Goal: Find specific page/section: Find specific page/section

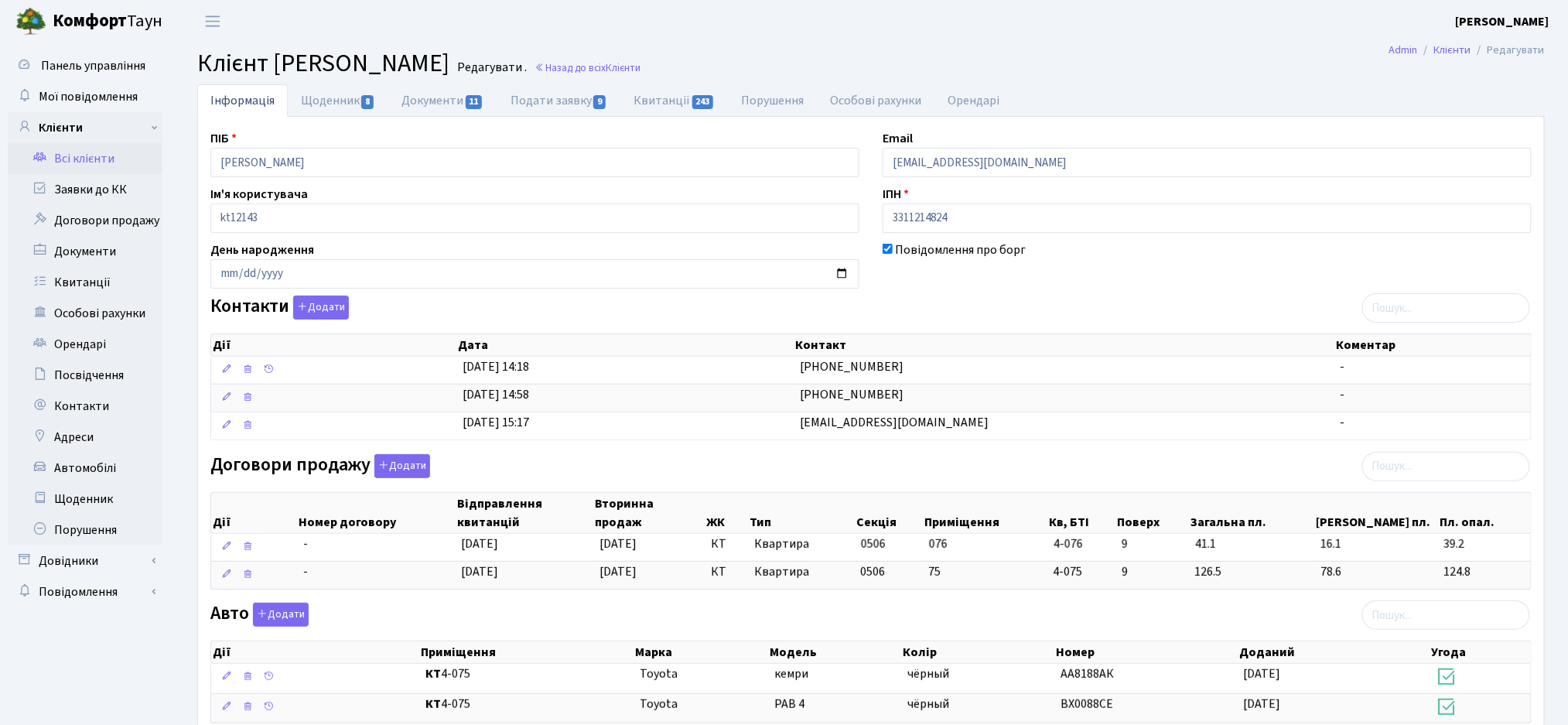
click at [108, 171] on link "Всі клієнти" at bounding box center [85, 158] width 154 height 31
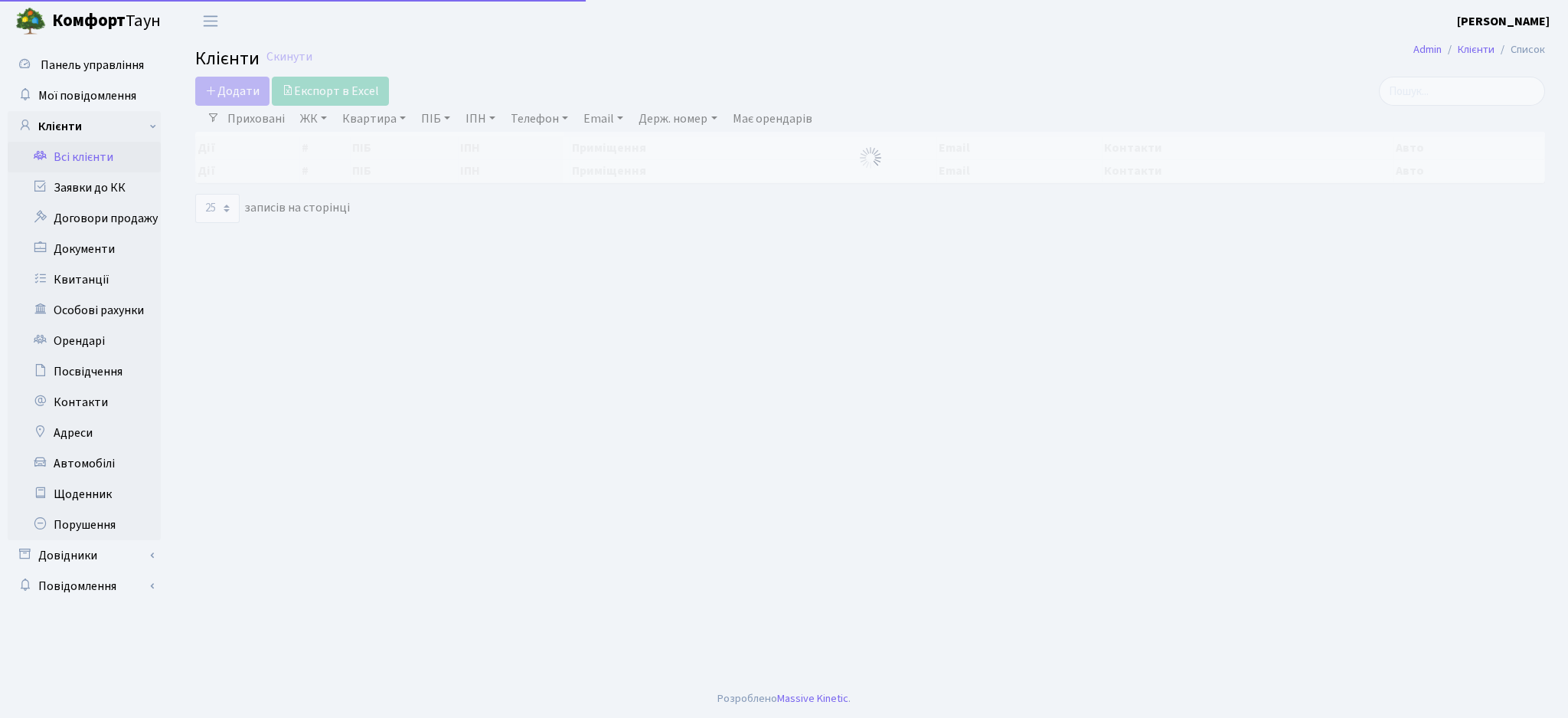
select select "25"
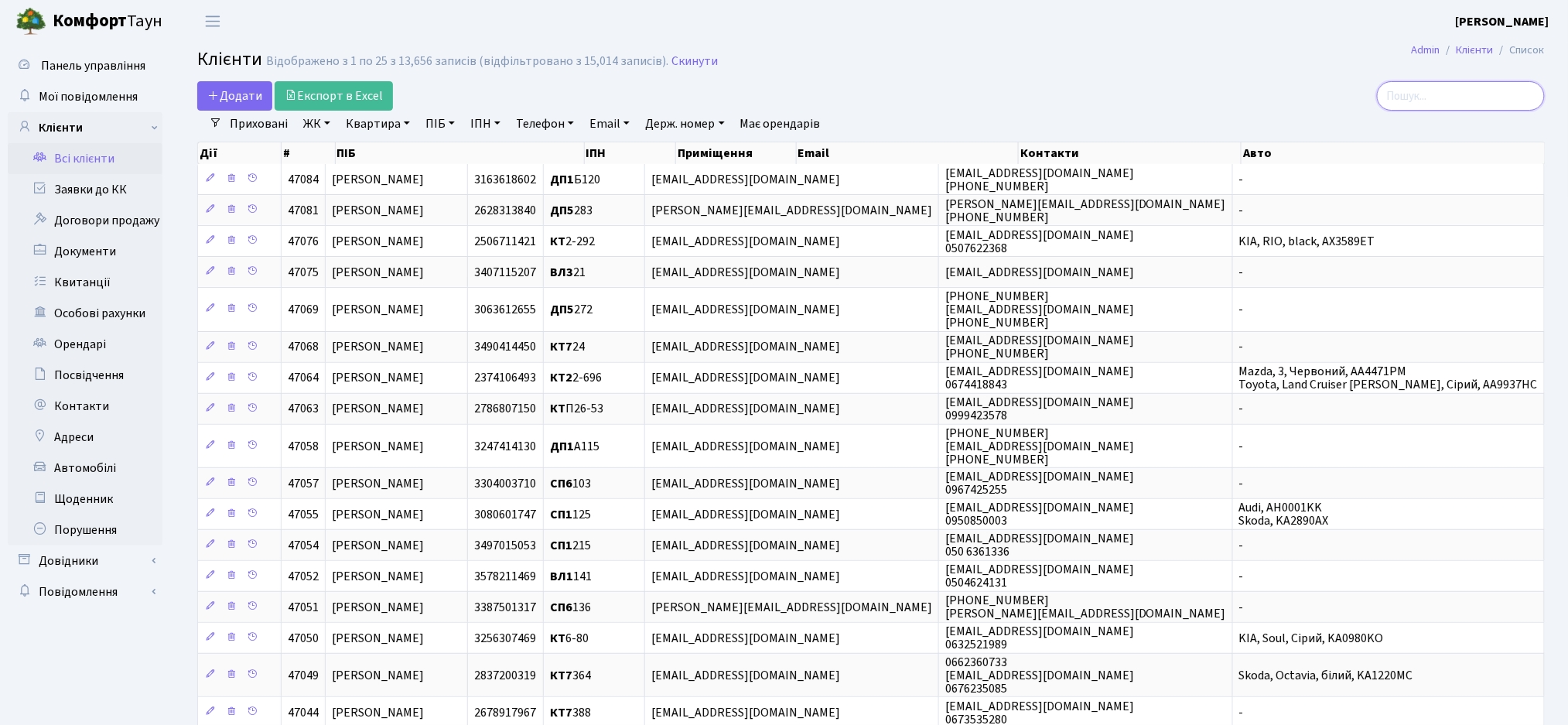
click at [1426, 96] on input "search" at bounding box center [1461, 96] width 168 height 29
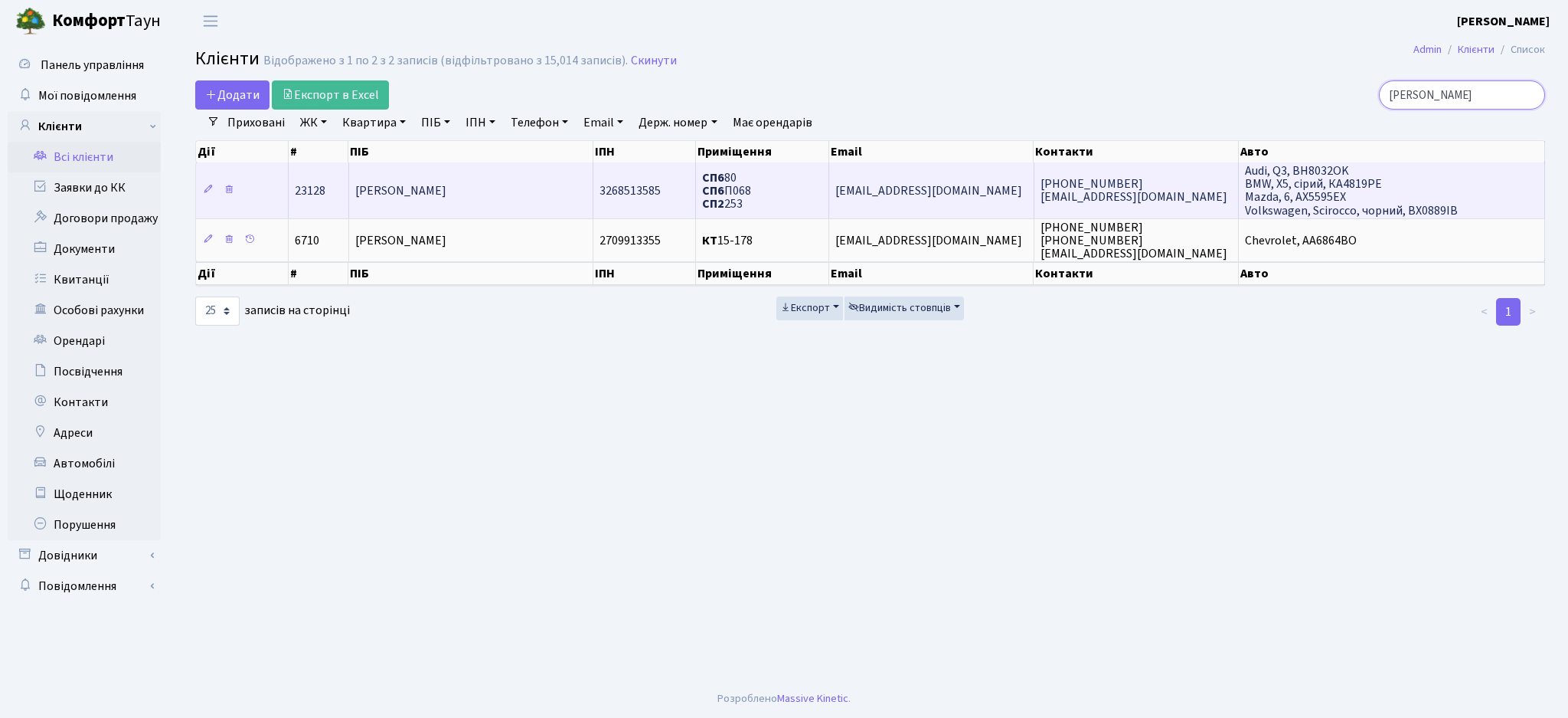
type input "любенко"
click at [446, 187] on span "Любенко Юлія Миколаївна" at bounding box center [400, 190] width 91 height 17
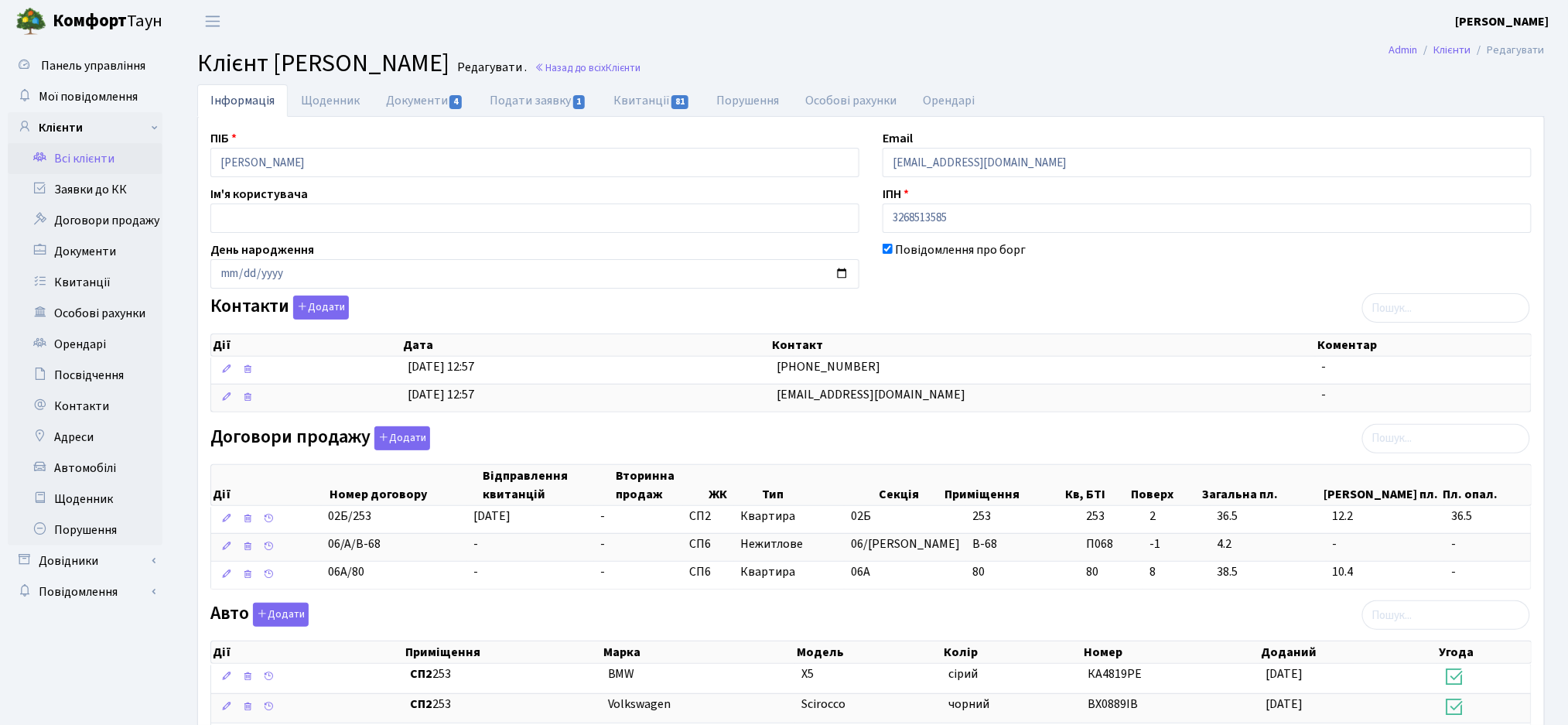
drag, startPoint x: 379, startPoint y: 56, endPoint x: 562, endPoint y: 71, distance: 183.6
click at [449, 71] on span "Клієнт [PERSON_NAME]" at bounding box center [323, 63] width 252 height 36
copy span "[PERSON_NAME]"
click at [344, 99] on link "Щоденник" at bounding box center [329, 100] width 85 height 32
select select "25"
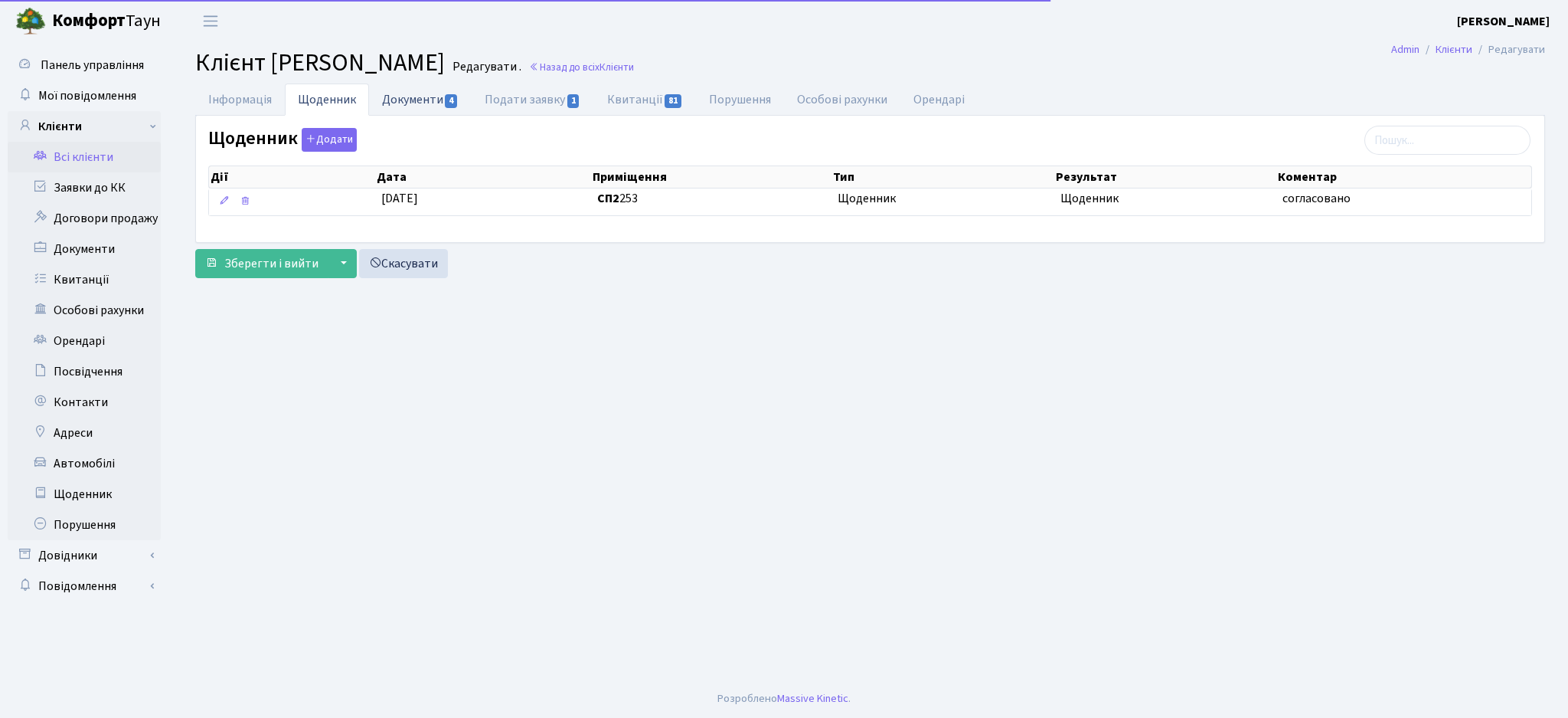
click at [429, 101] on link "Документи 4" at bounding box center [421, 99] width 103 height 32
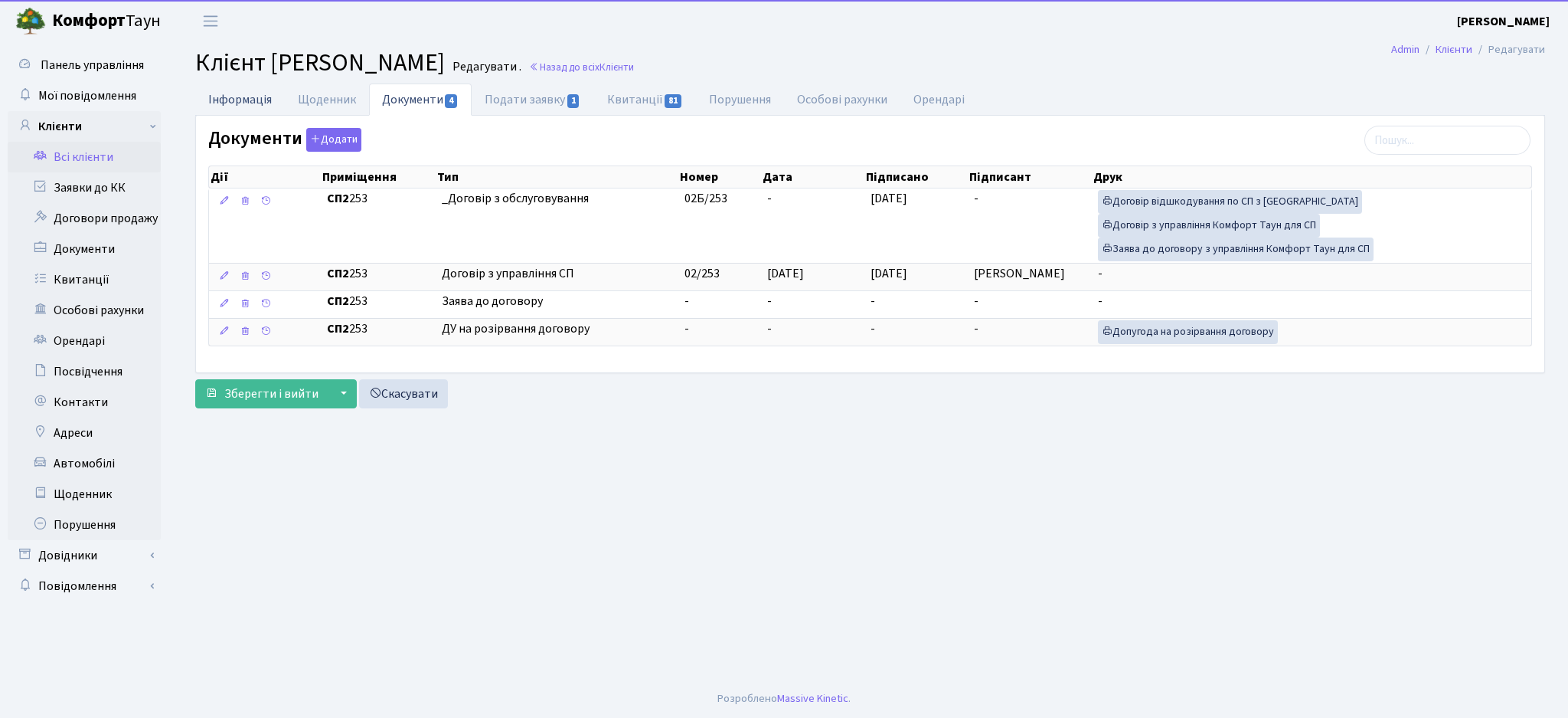
click at [239, 98] on link "Інформація" at bounding box center [240, 99] width 89 height 32
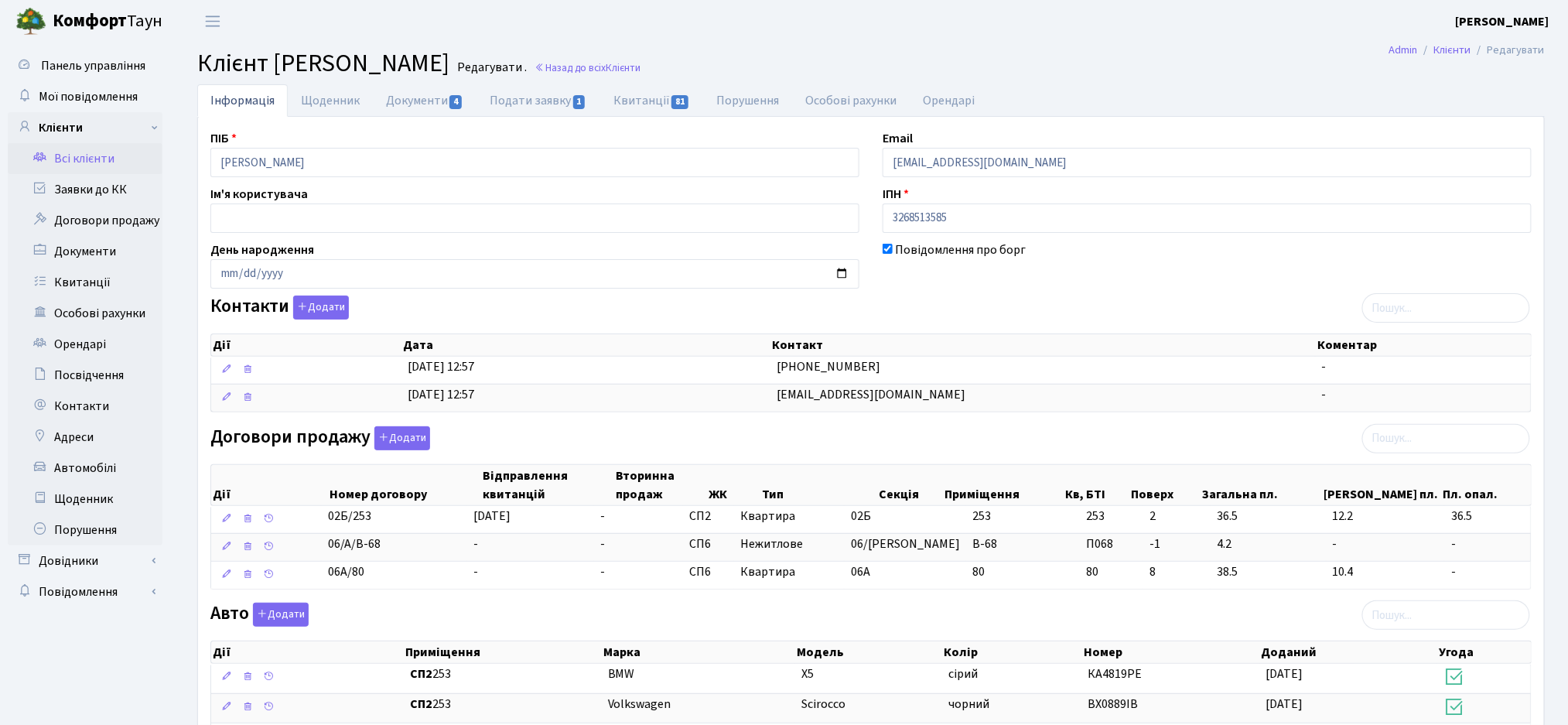
click at [428, 53] on span "Клієнт [PERSON_NAME]" at bounding box center [323, 63] width 252 height 36
click at [533, 98] on link "Подати заявку 1" at bounding box center [538, 100] width 123 height 32
select select "25"
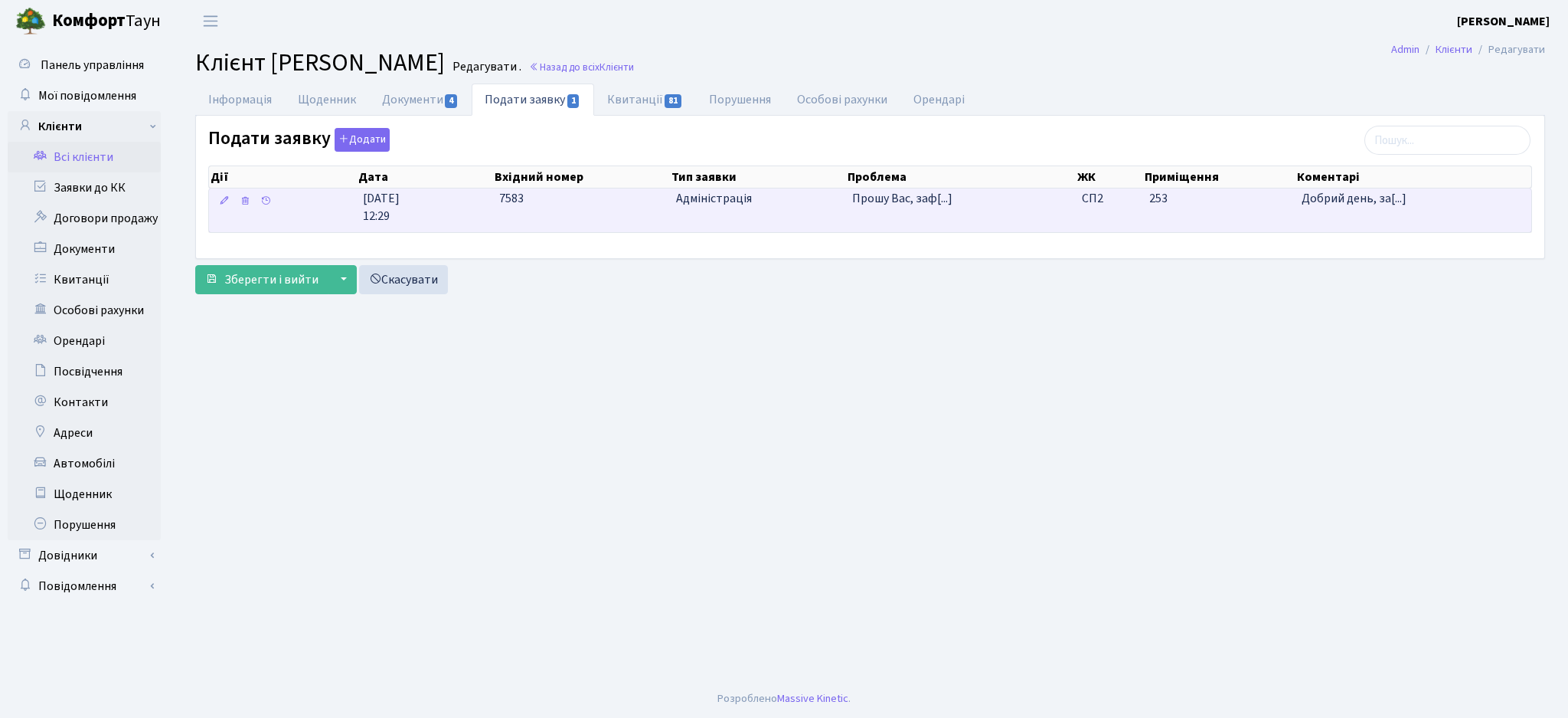
click at [959, 218] on td "Прошу Вас, заф[...]" at bounding box center [961, 210] width 230 height 43
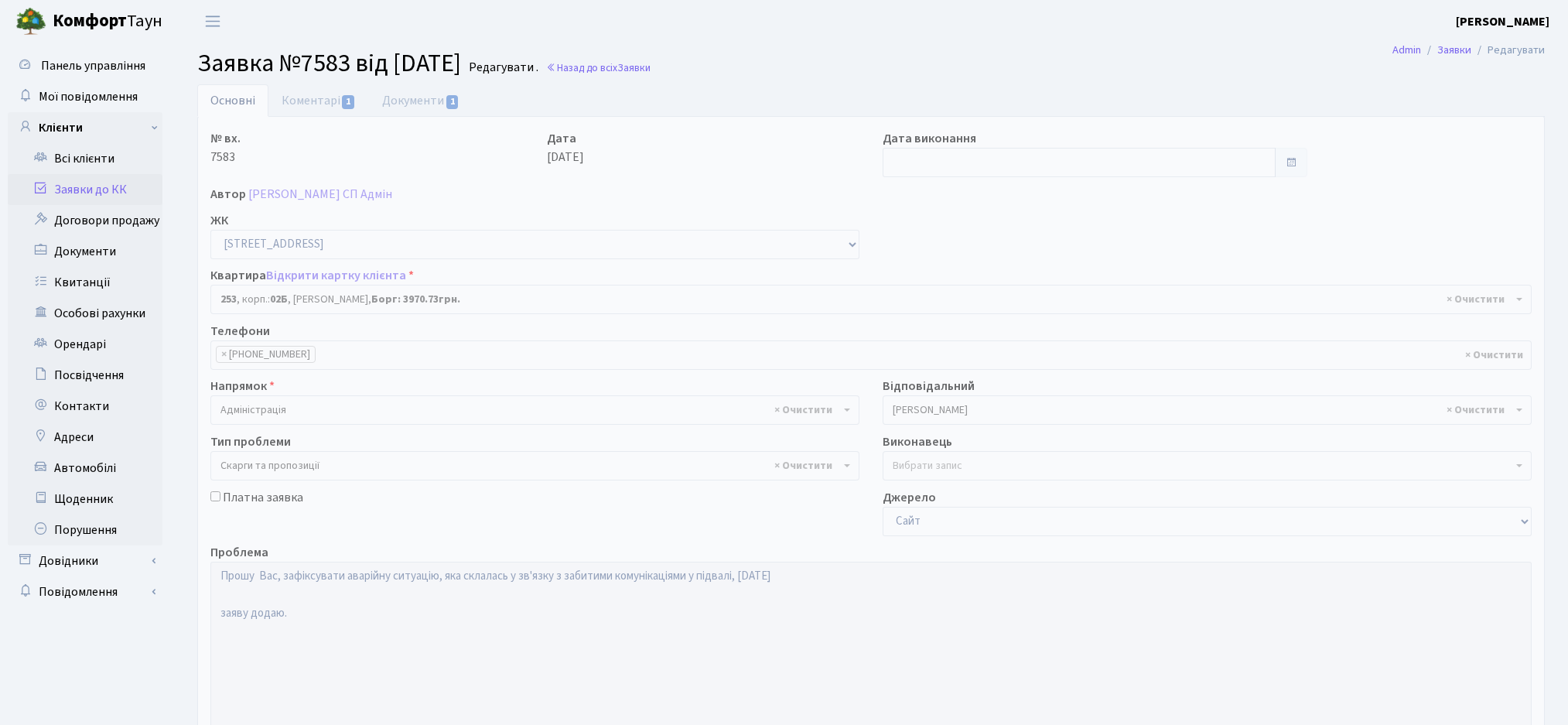
select select "20503"
select select "55"
click at [294, 109] on link "Коментарі 1" at bounding box center [319, 100] width 101 height 32
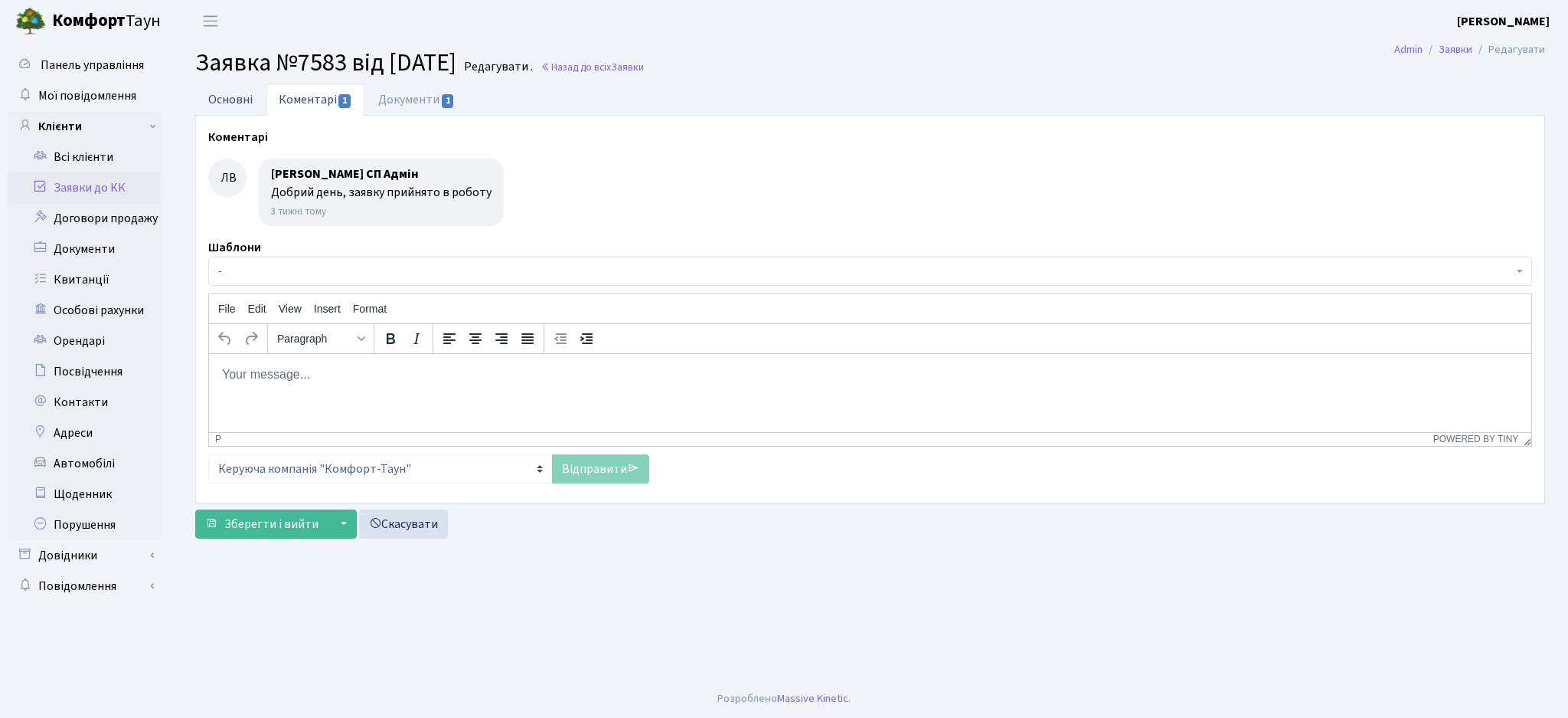
click at [215, 107] on link "Основні" at bounding box center [231, 99] width 71 height 32
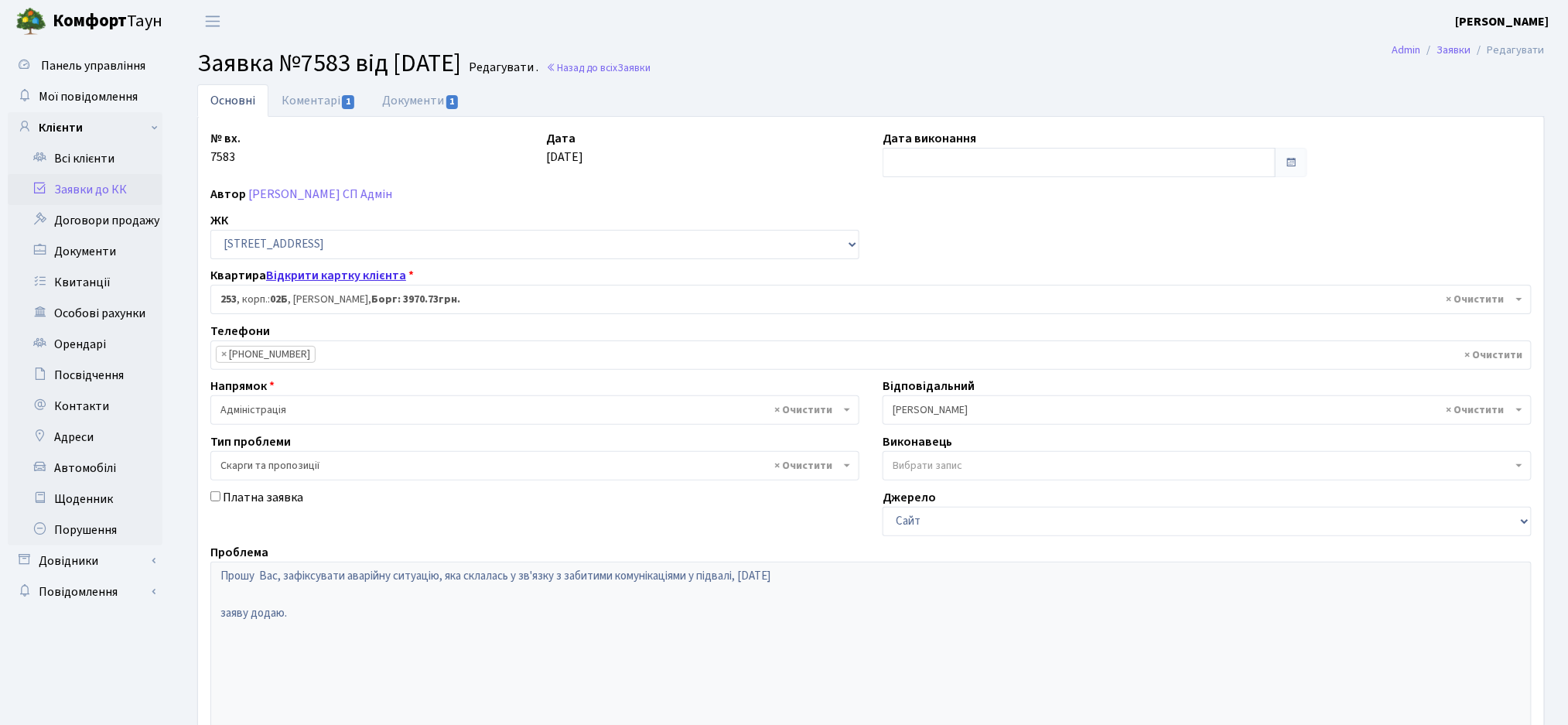
click at [334, 271] on link "Відкрити картку клієнта" at bounding box center [336, 275] width 140 height 17
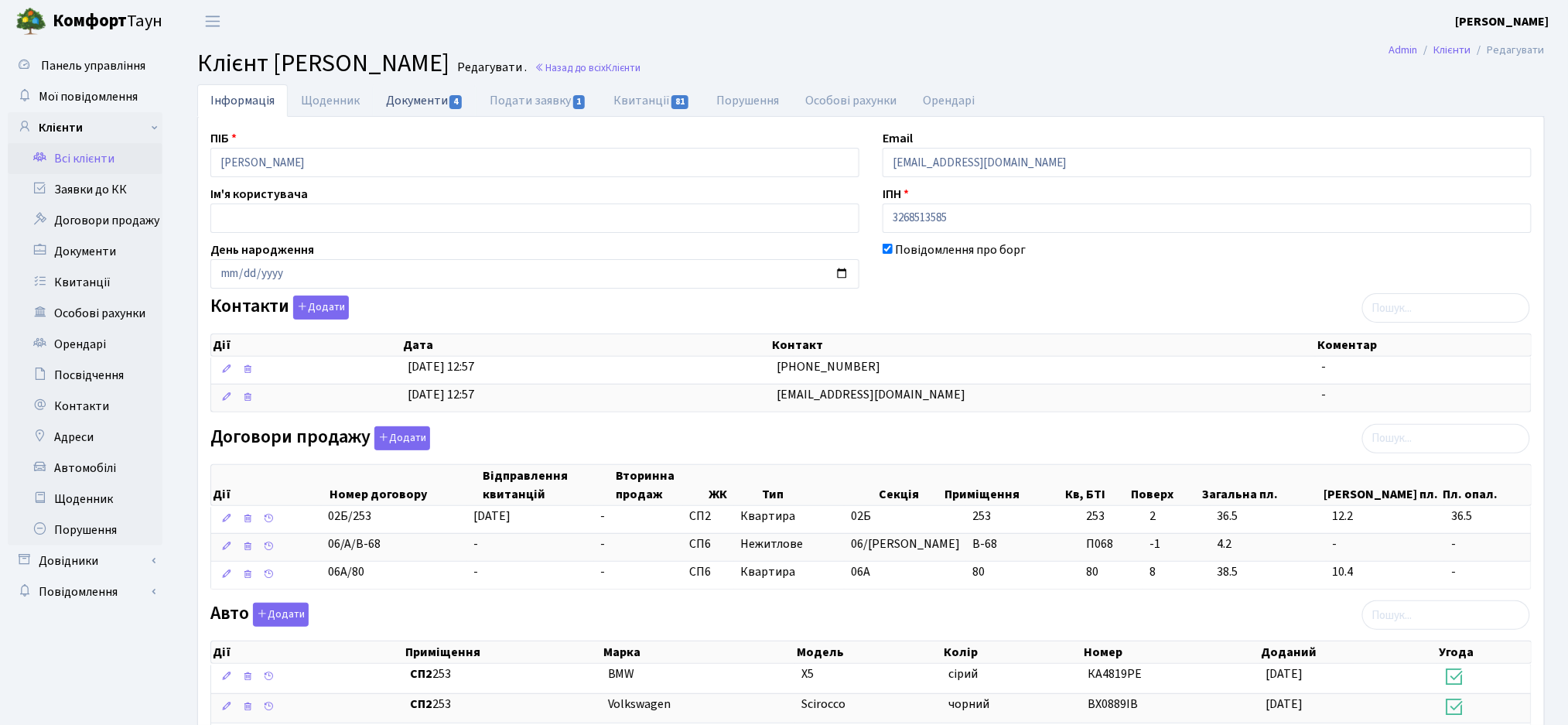
click at [438, 109] on link "Документи 4" at bounding box center [425, 100] width 104 height 32
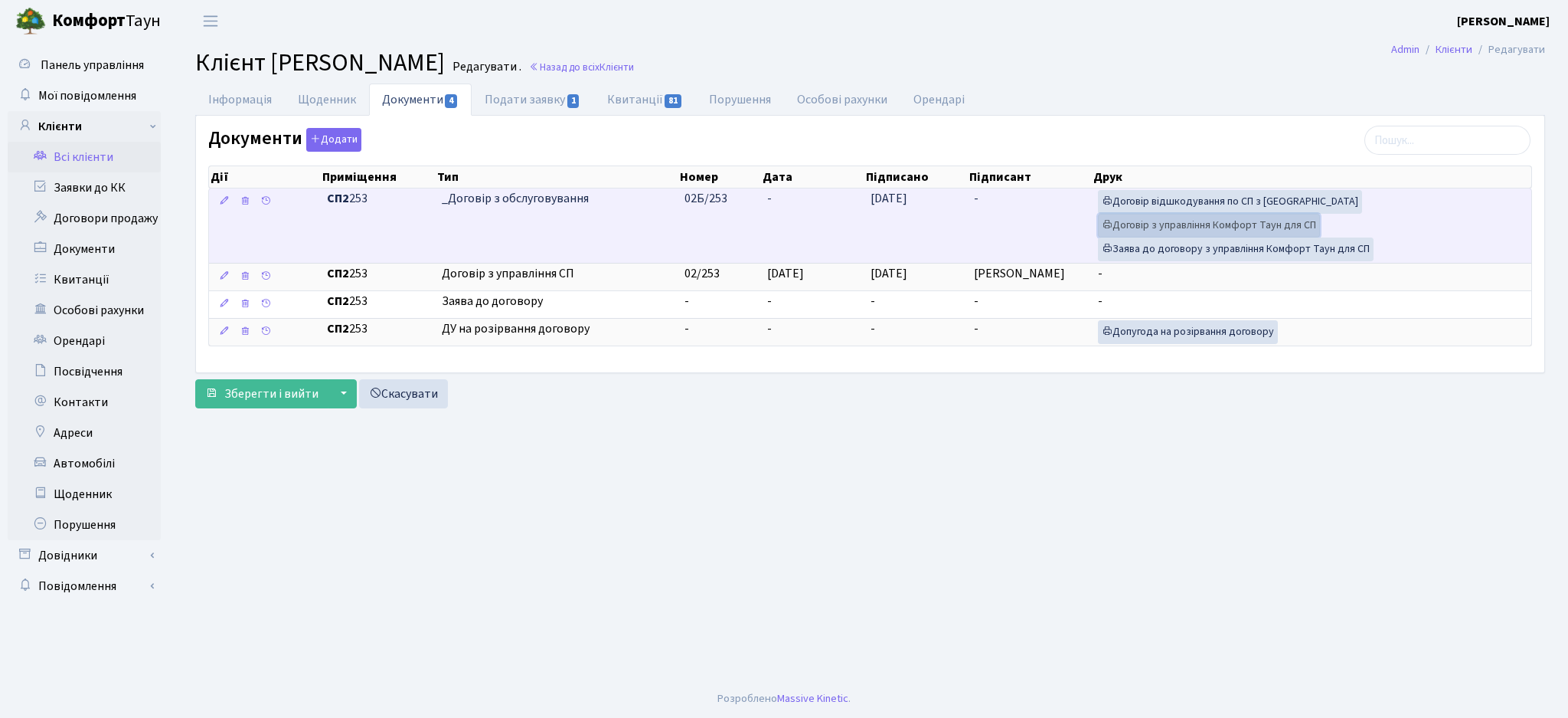
click at [1172, 226] on link "Договір з управління Комфорт Таун для СП" at bounding box center [1208, 225] width 222 height 24
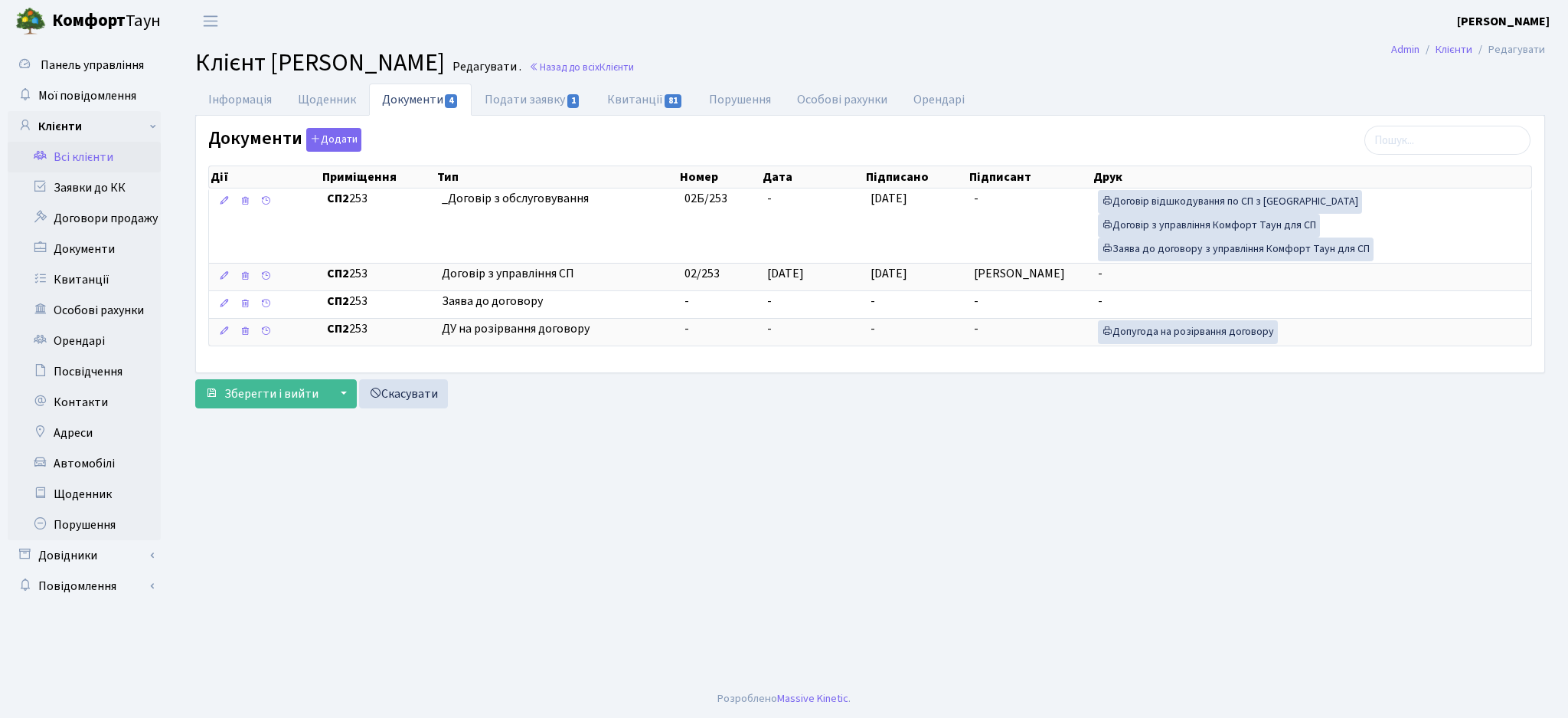
click at [811, 434] on main "Admin Клієнти Редагувати Клієнт Любенко Юлія Миколаївна Редагувати . Назад до в…" at bounding box center [871, 361] width 1397 height 638
